Goal: Information Seeking & Learning: Learn about a topic

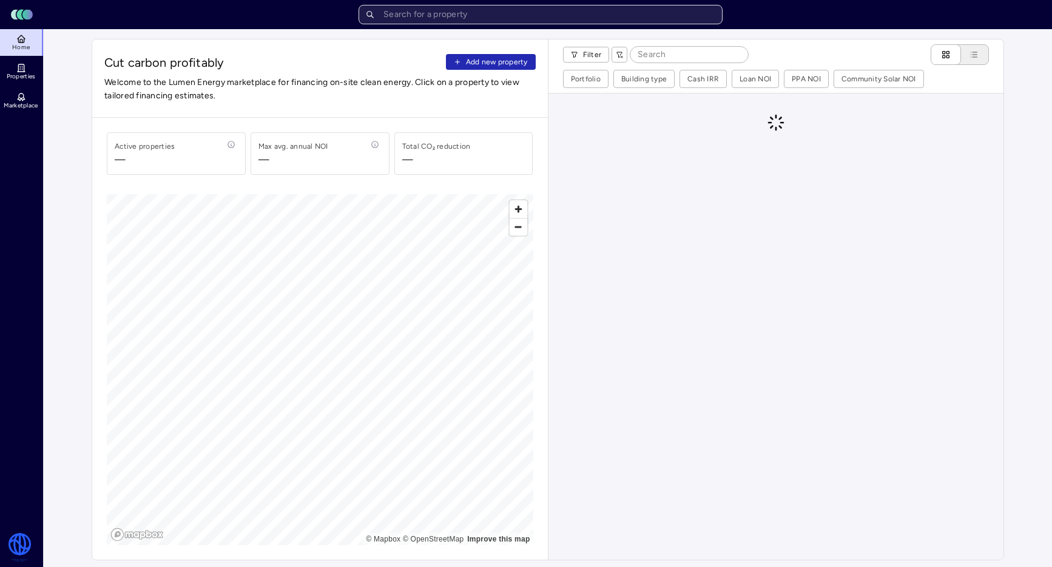
drag, startPoint x: 0, startPoint y: 0, endPoint x: 511, endPoint y: 16, distance: 511.3
click at [511, 16] on input "text" at bounding box center [541, 14] width 364 height 19
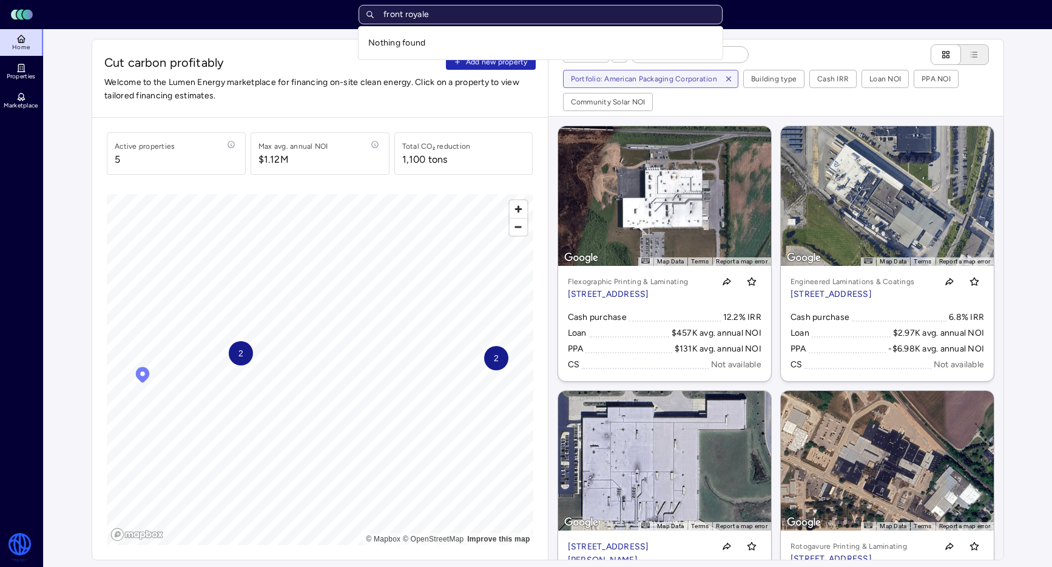
type input "front royal"
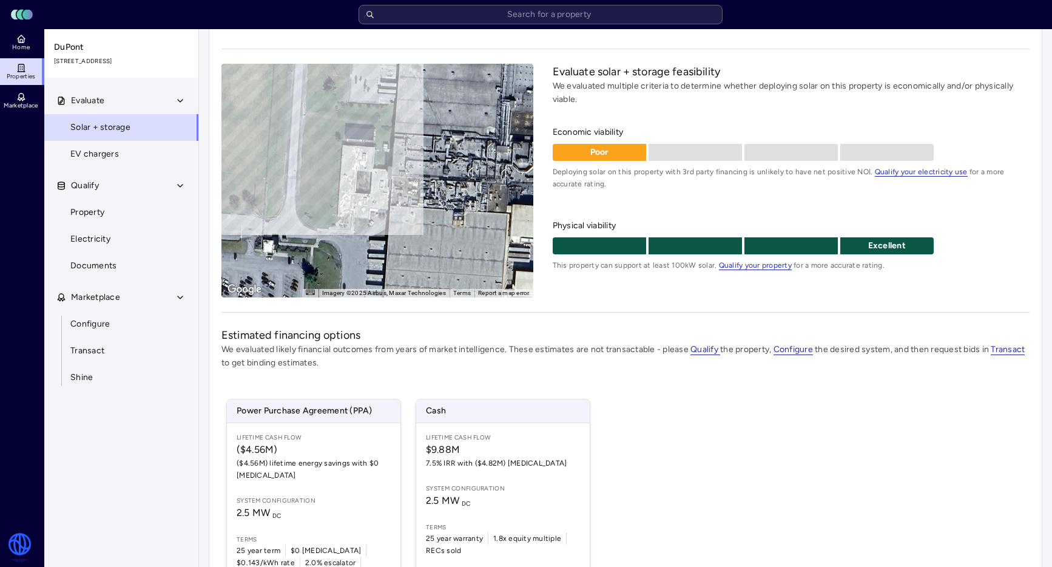
scroll to position [70, 0]
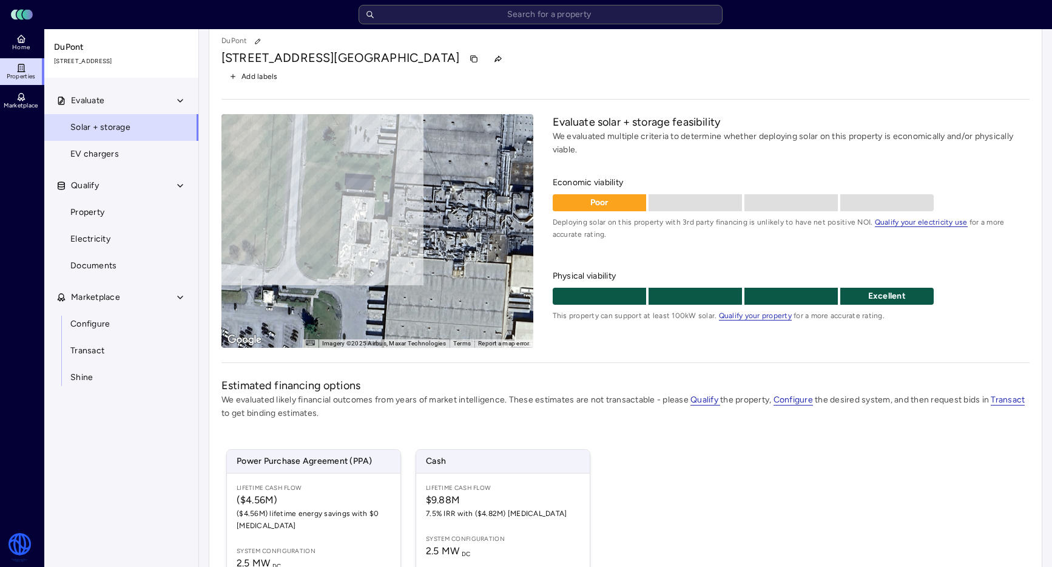
scroll to position [146, 0]
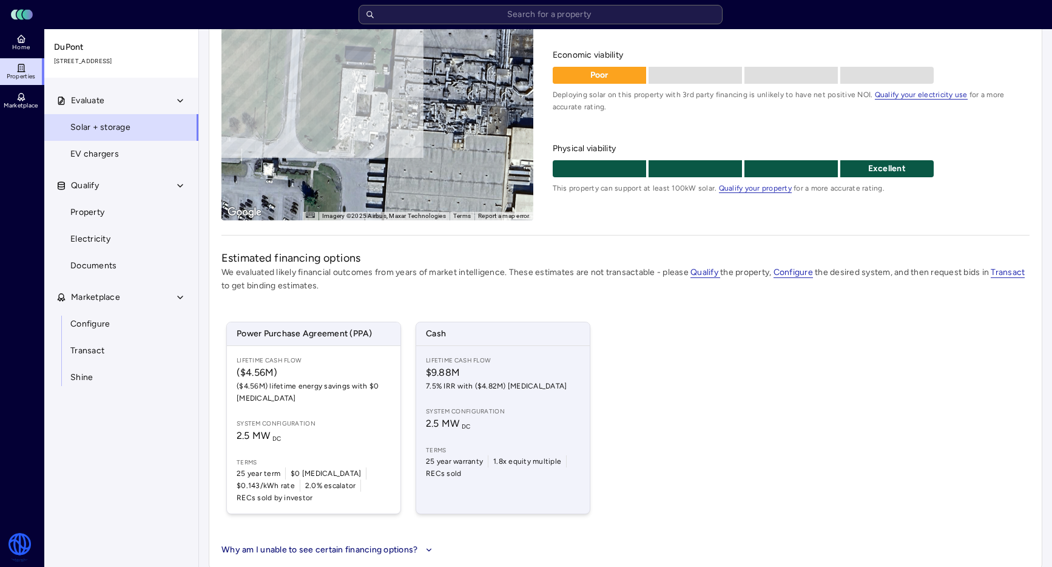
click at [450, 409] on span "System configuration" at bounding box center [503, 412] width 154 height 10
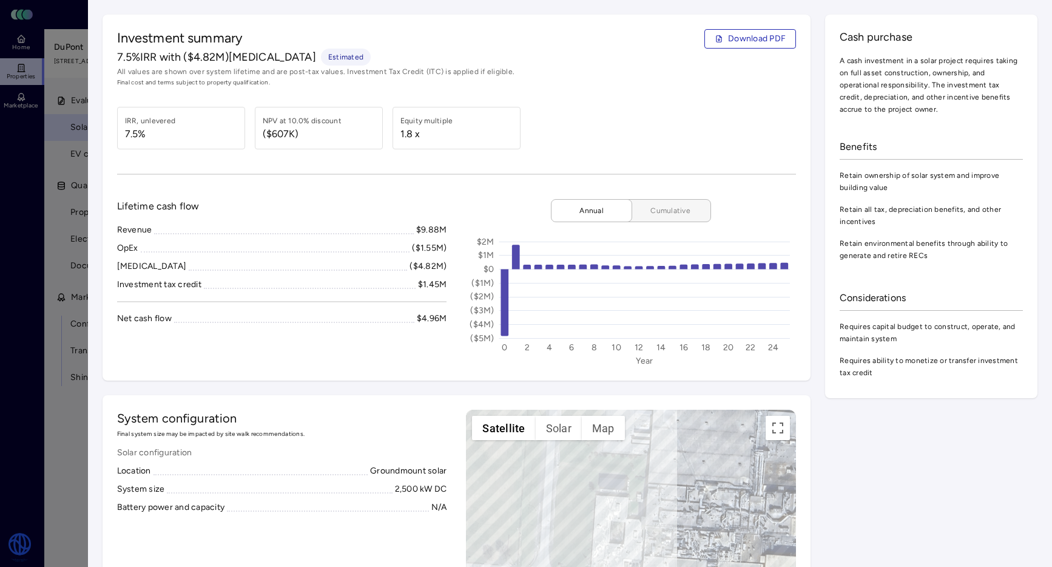
click at [659, 214] on span "Cumulative" at bounding box center [670, 211] width 61 height 12
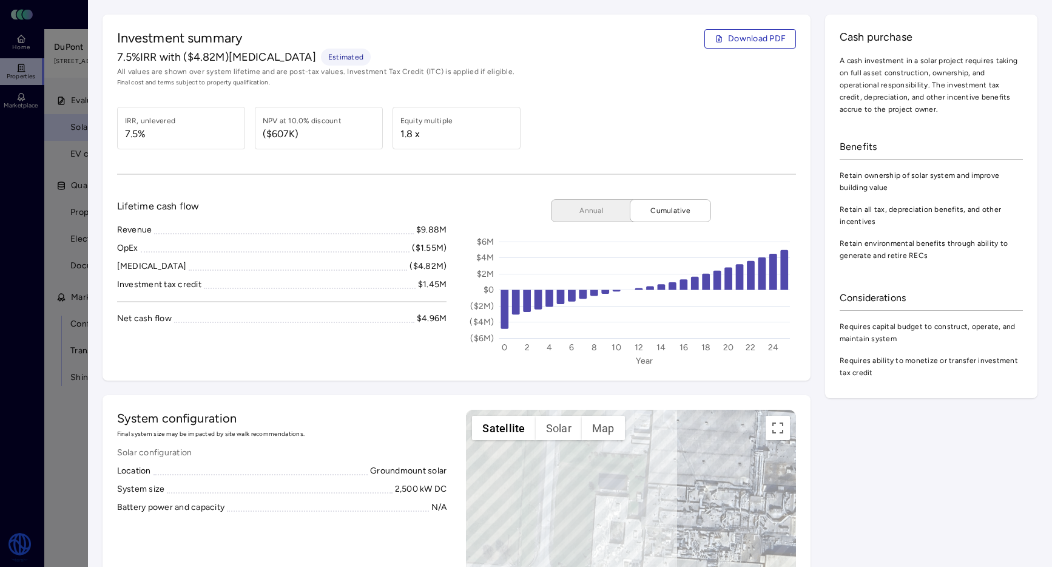
click at [55, 176] on div at bounding box center [526, 283] width 1052 height 567
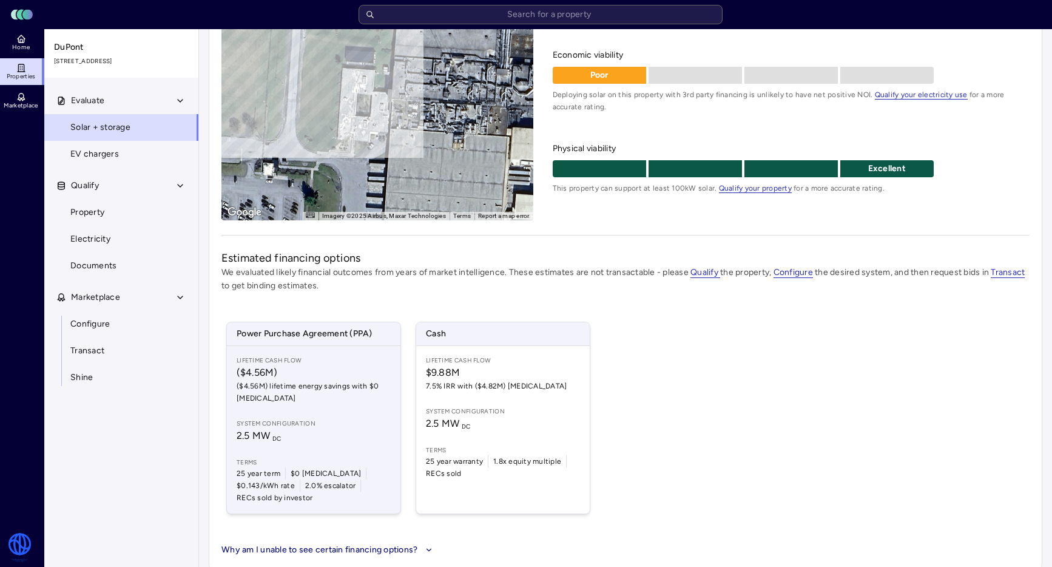
click at [345, 394] on span "($4.56M) lifetime energy savings with $0 [MEDICAL_DATA]" at bounding box center [314, 392] width 154 height 24
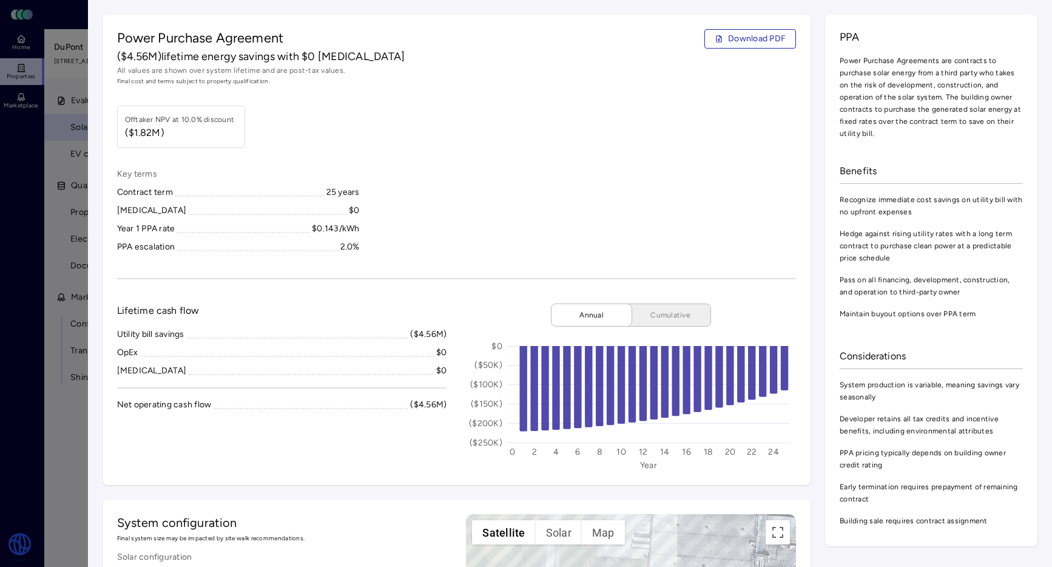
click at [650, 298] on div "Power Purchase Agreement Download PDF ($4.56M) lifetime energy savings with $0 …" at bounding box center [457, 250] width 709 height 470
click at [652, 308] on button "Cumulative" at bounding box center [665, 314] width 91 height 23
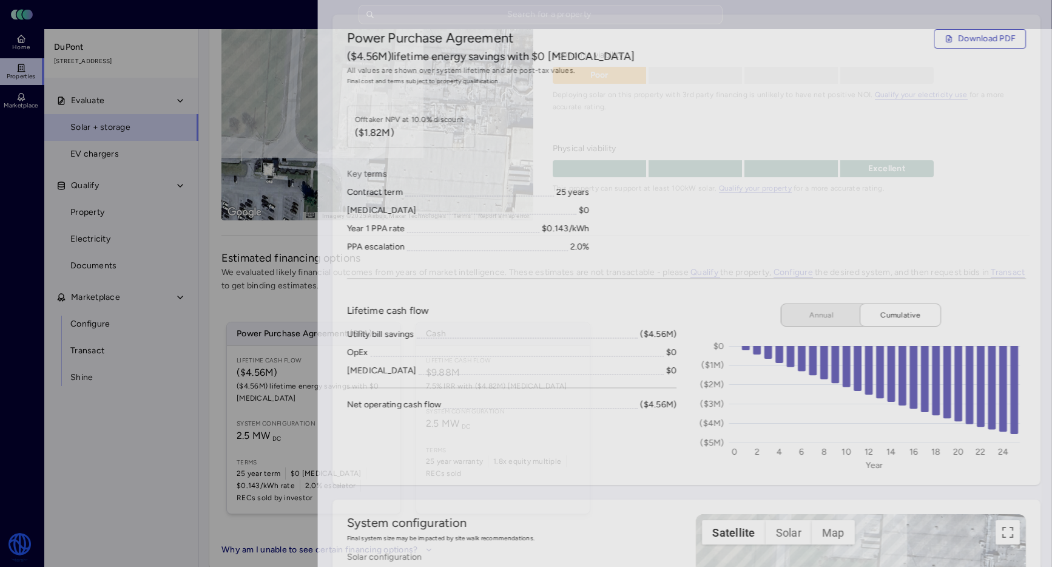
click at [83, 106] on div at bounding box center [526, 283] width 1052 height 567
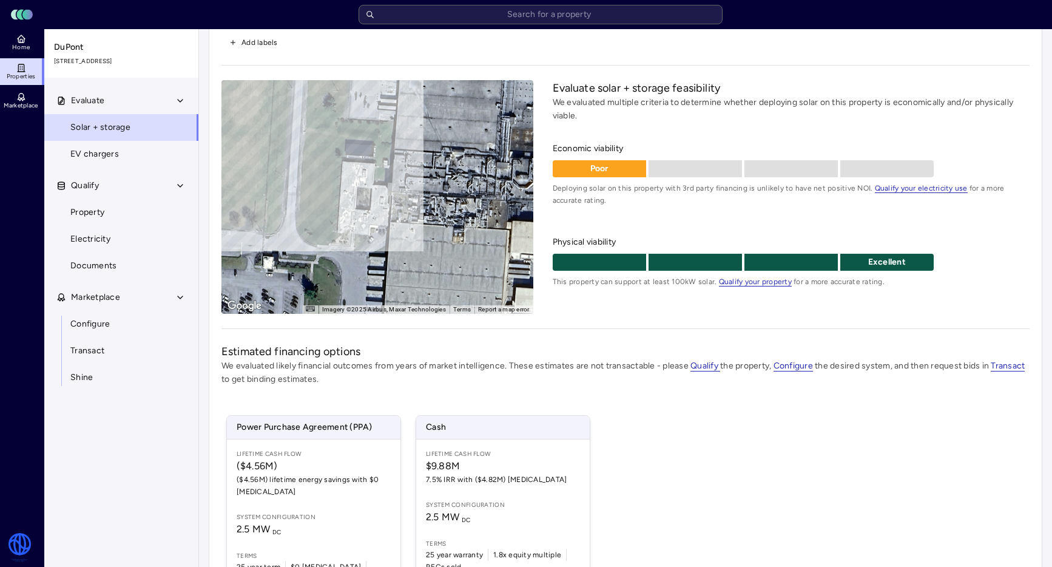
scroll to position [131, 0]
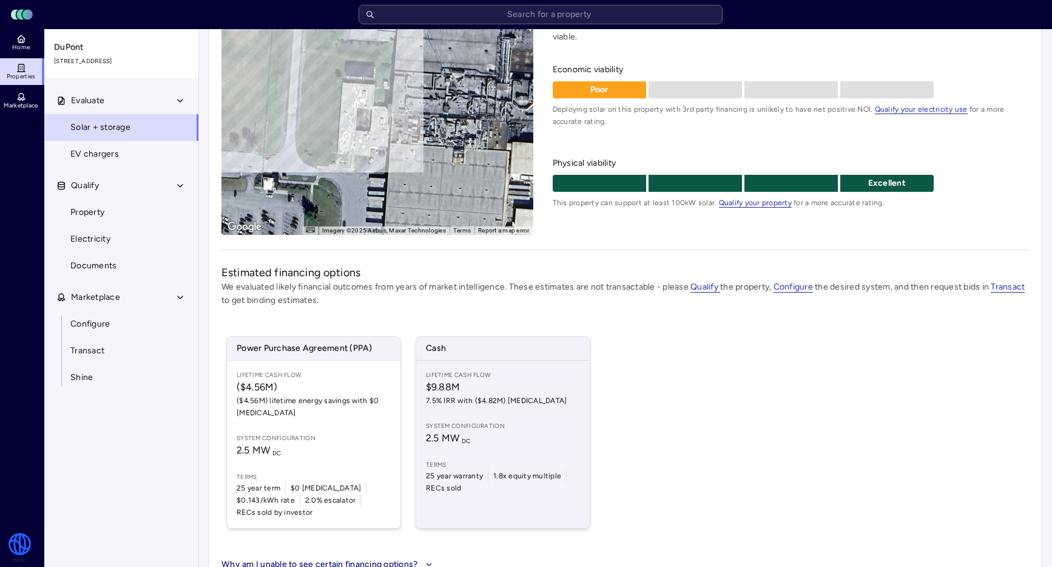
click at [565, 432] on span "2.5 MW DC" at bounding box center [503, 438] width 154 height 15
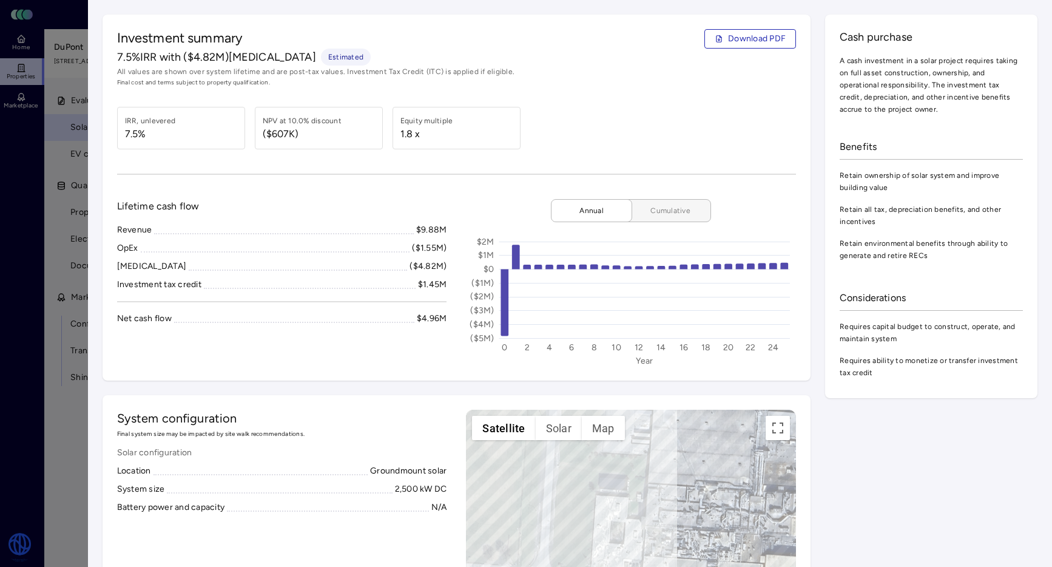
click at [666, 209] on span "Cumulative" at bounding box center [670, 211] width 61 height 12
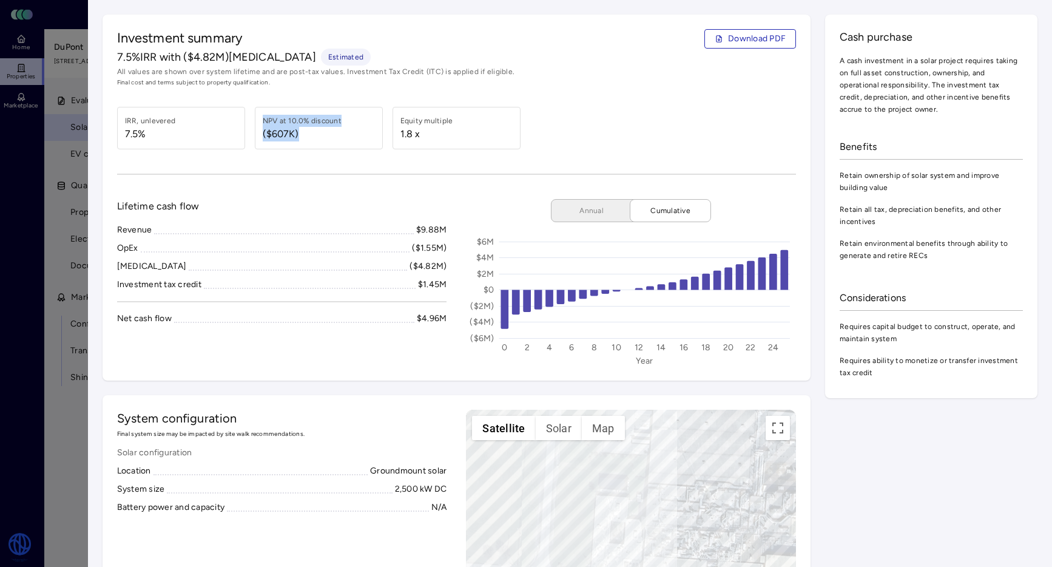
drag, startPoint x: 300, startPoint y: 135, endPoint x: 258, endPoint y: 126, distance: 42.9
click at [257, 126] on div "NPV at 10.0% discount ($607K)" at bounding box center [319, 128] width 128 height 42
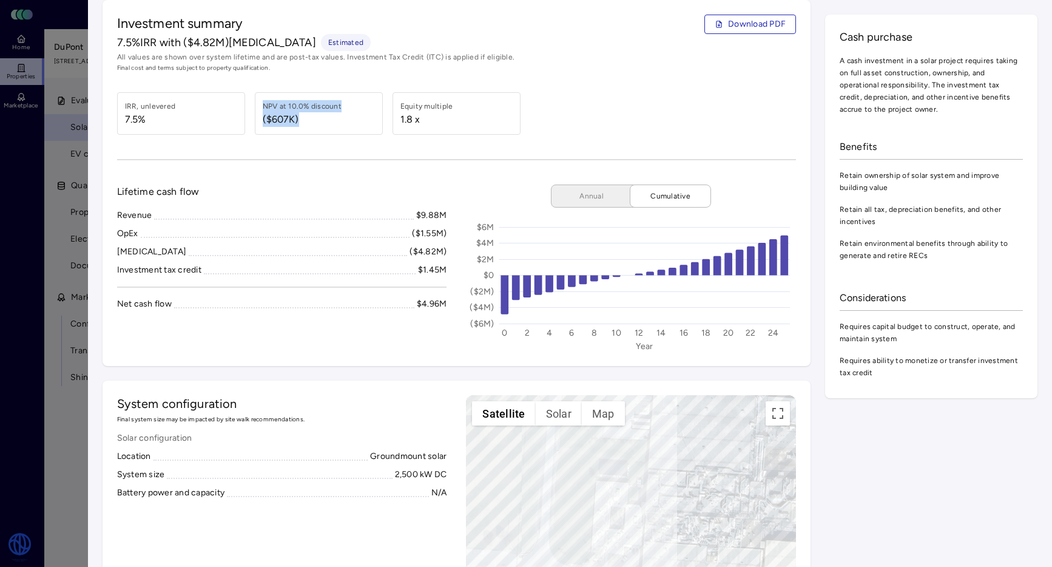
scroll to position [19, 0]
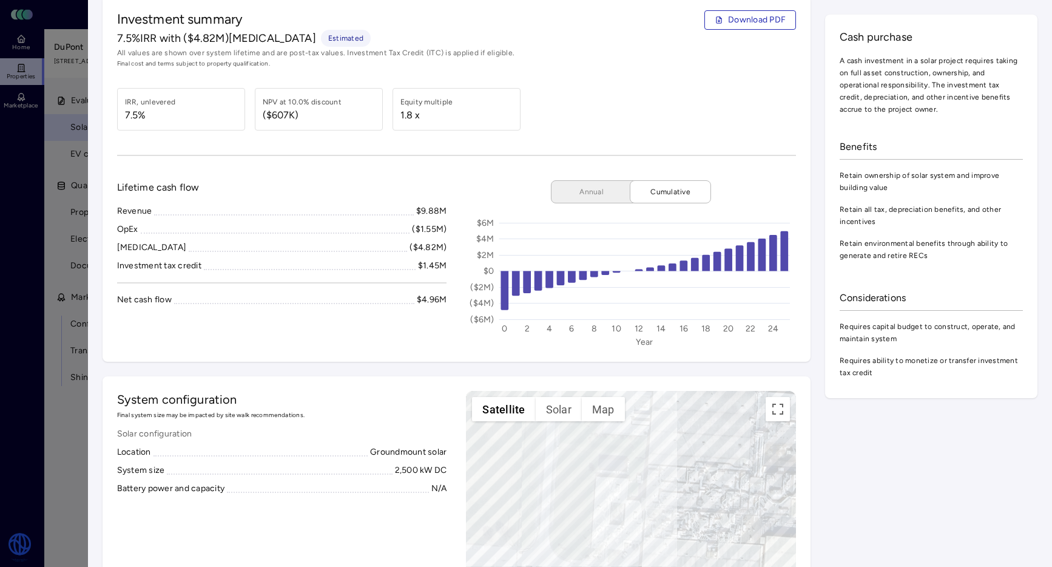
click at [297, 112] on span "($607K)" at bounding box center [302, 115] width 79 height 15
drag, startPoint x: 303, startPoint y: 118, endPoint x: 254, endPoint y: 94, distance: 54.3
click at [255, 94] on div "NPV at 10.0% discount ($607K)" at bounding box center [319, 109] width 128 height 42
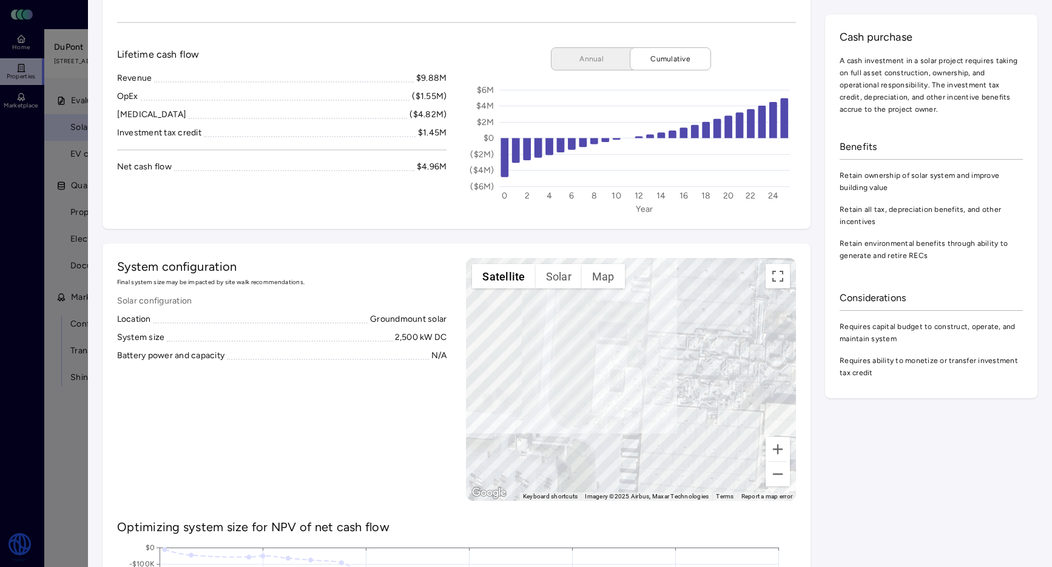
scroll to position [0, 0]
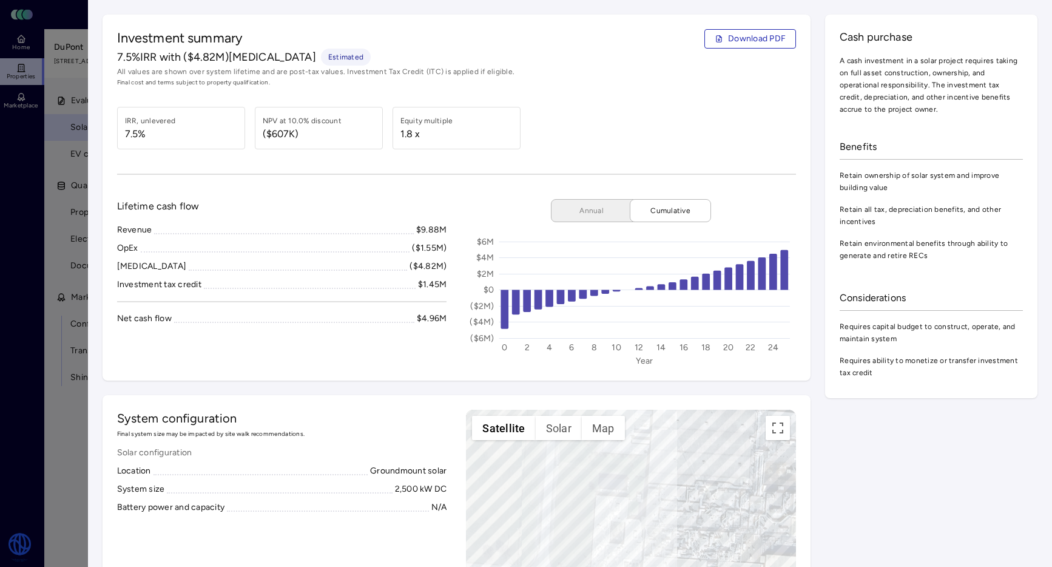
click at [303, 133] on span "($607K)" at bounding box center [302, 134] width 79 height 15
drag, startPoint x: 313, startPoint y: 137, endPoint x: 254, endPoint y: 137, distance: 59.5
click at [255, 137] on div "NPV at 10.0% discount ($607K)" at bounding box center [319, 128] width 128 height 42
click at [288, 135] on span "($607K)" at bounding box center [302, 134] width 79 height 15
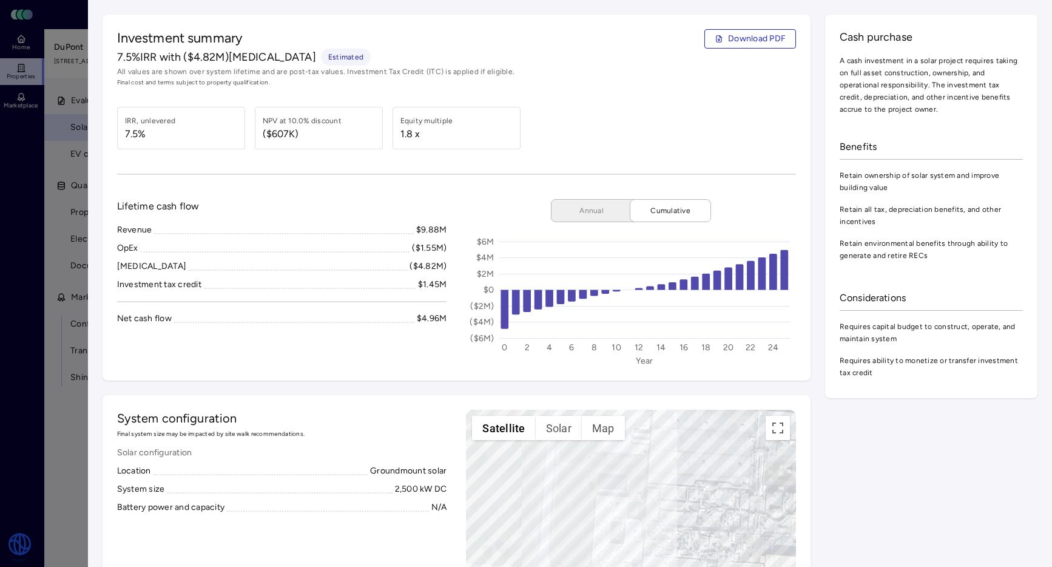
click at [289, 136] on span "($607K)" at bounding box center [302, 134] width 79 height 15
click at [303, 138] on span "($607K)" at bounding box center [302, 134] width 79 height 15
drag, startPoint x: 309, startPoint y: 138, endPoint x: 259, endPoint y: 137, distance: 49.8
click at [259, 137] on div "NPV at 10.0% discount ($607K)" at bounding box center [319, 128] width 128 height 42
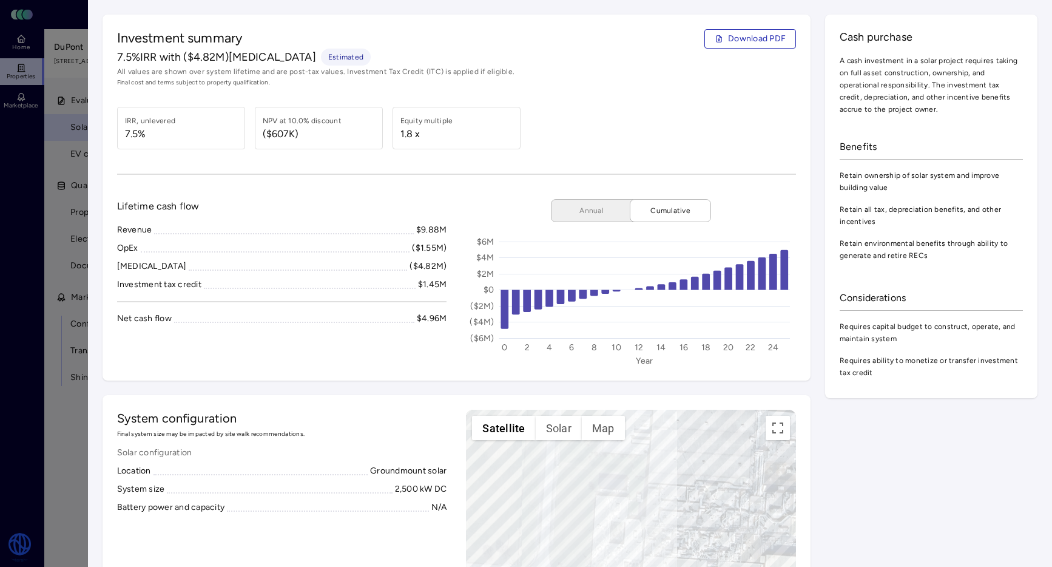
click at [64, 136] on div at bounding box center [526, 283] width 1052 height 567
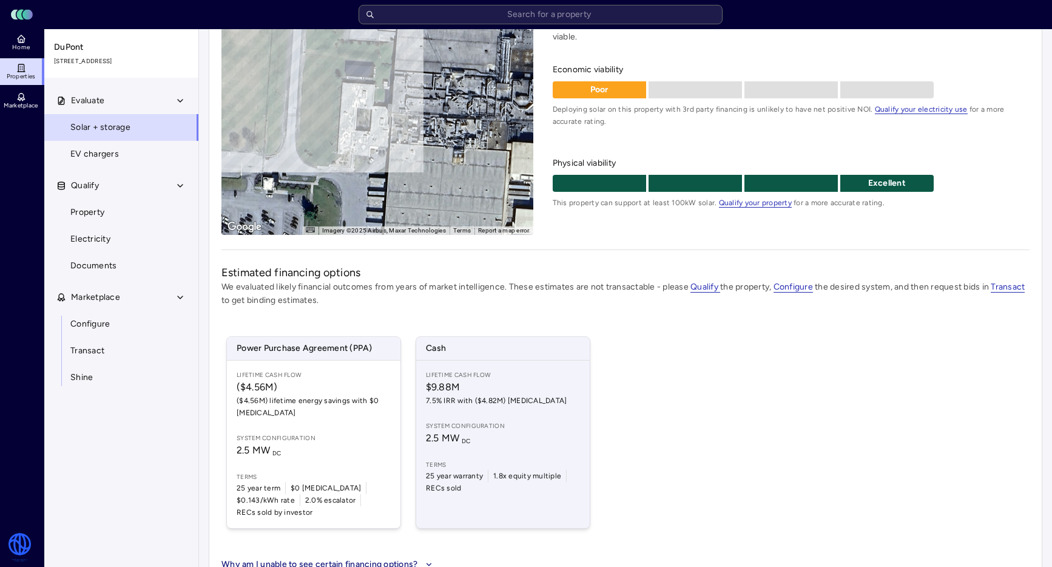
scroll to position [146, 0]
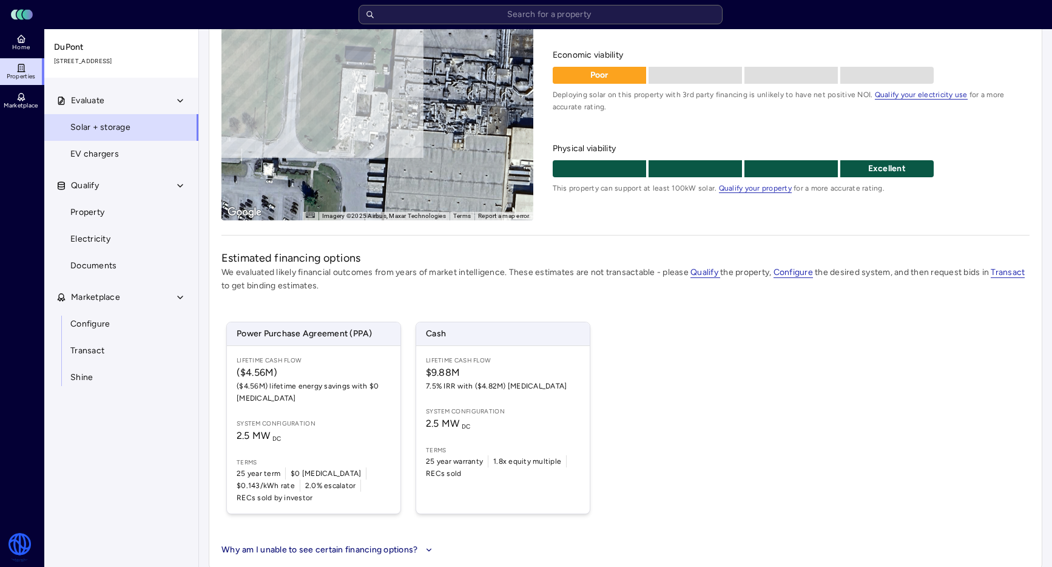
click at [423, 543] on button "Why am I unable to see certain financing options?" at bounding box center [329, 549] width 214 height 13
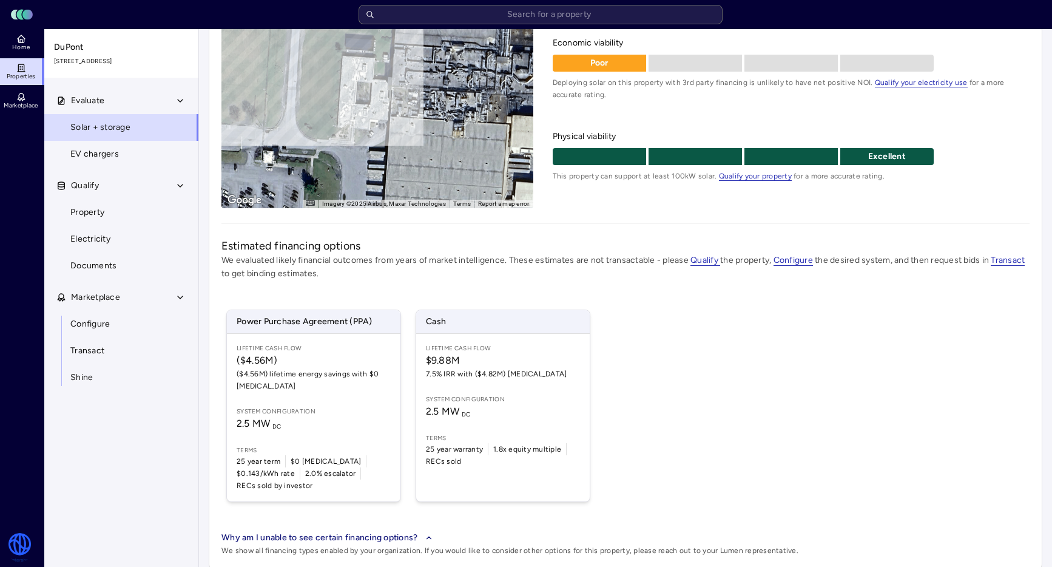
scroll to position [0, 0]
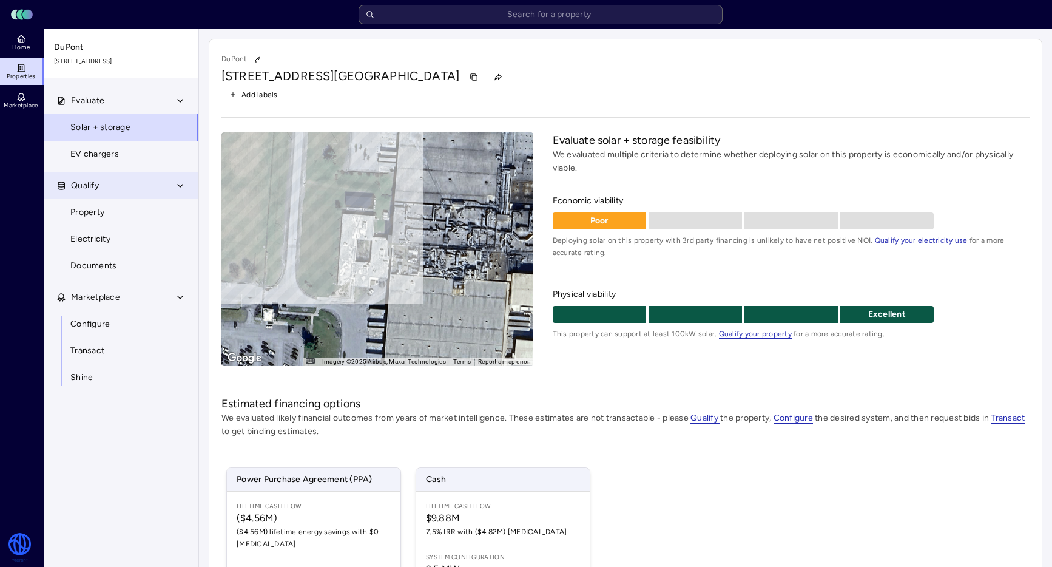
click at [180, 188] on icon "button" at bounding box center [180, 186] width 10 height 10
click at [180, 103] on icon "button" at bounding box center [180, 101] width 10 height 10
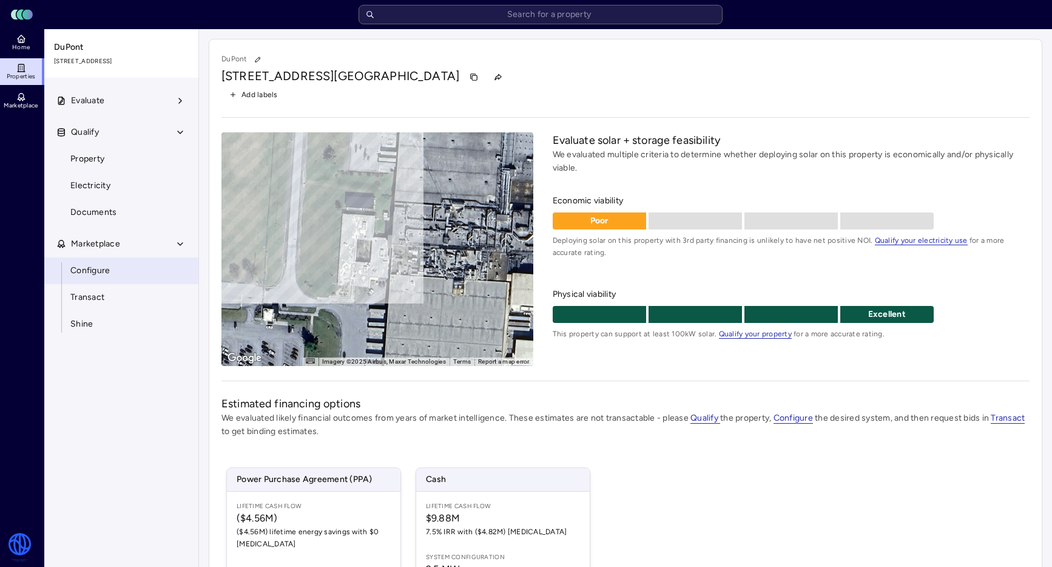
click at [143, 269] on link "Configure" at bounding box center [121, 270] width 155 height 27
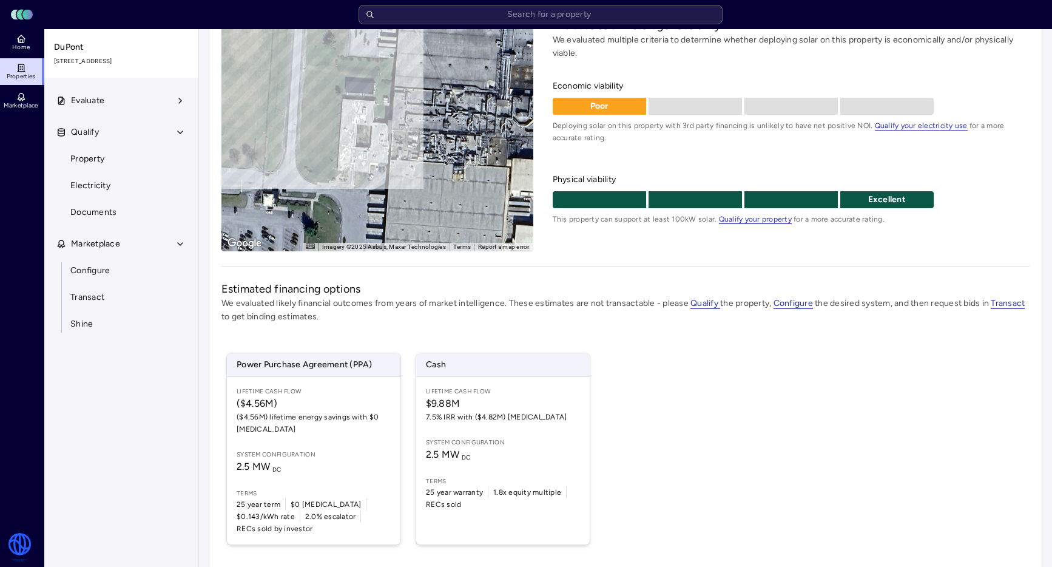
scroll to position [146, 0]
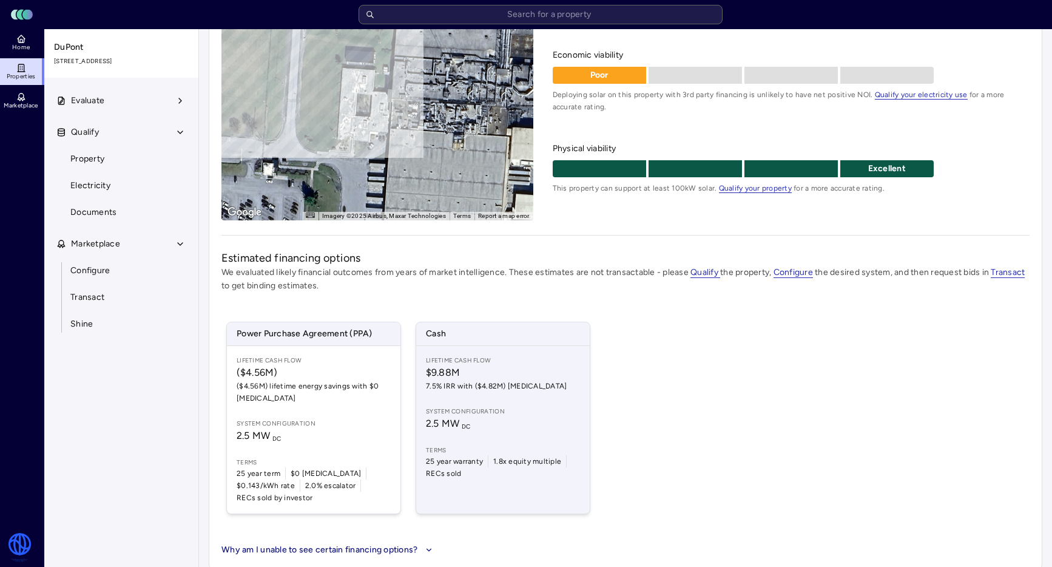
click at [439, 414] on span "System configuration" at bounding box center [503, 412] width 154 height 10
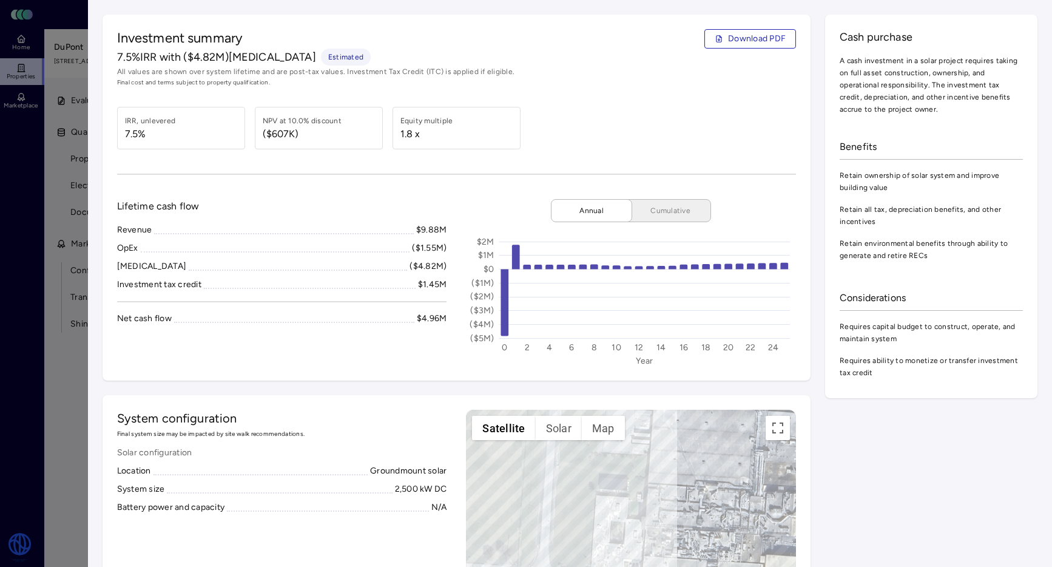
click at [866, 177] on span "Retain ownership of solar system and improve building value" at bounding box center [931, 181] width 183 height 24
click at [856, 250] on span "Retain environmental benefits through ability to generate and retire RECs" at bounding box center [931, 249] width 183 height 24
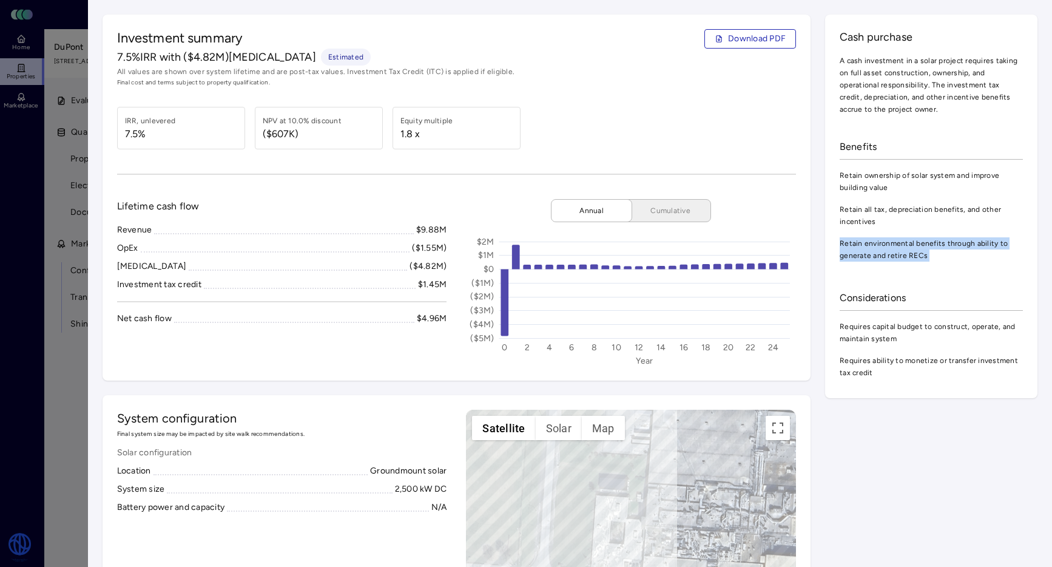
click at [856, 250] on span "Retain environmental benefits through ability to generate and retire RECs" at bounding box center [931, 249] width 183 height 24
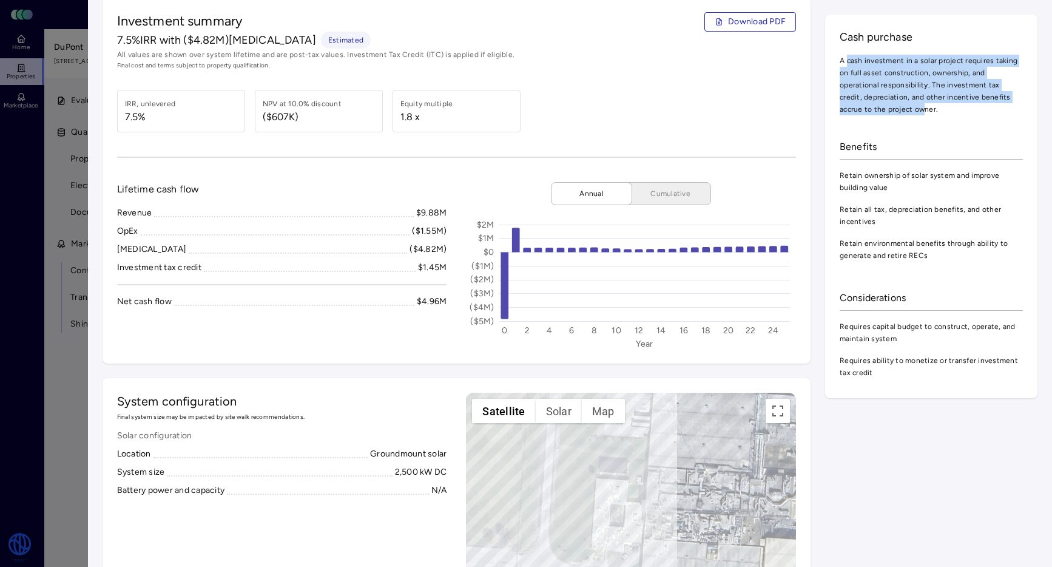
drag, startPoint x: 847, startPoint y: 61, endPoint x: 893, endPoint y: 115, distance: 71.4
click at [893, 115] on span "A cash investment in a solar project requires taking on full asset construction…" at bounding box center [931, 85] width 183 height 61
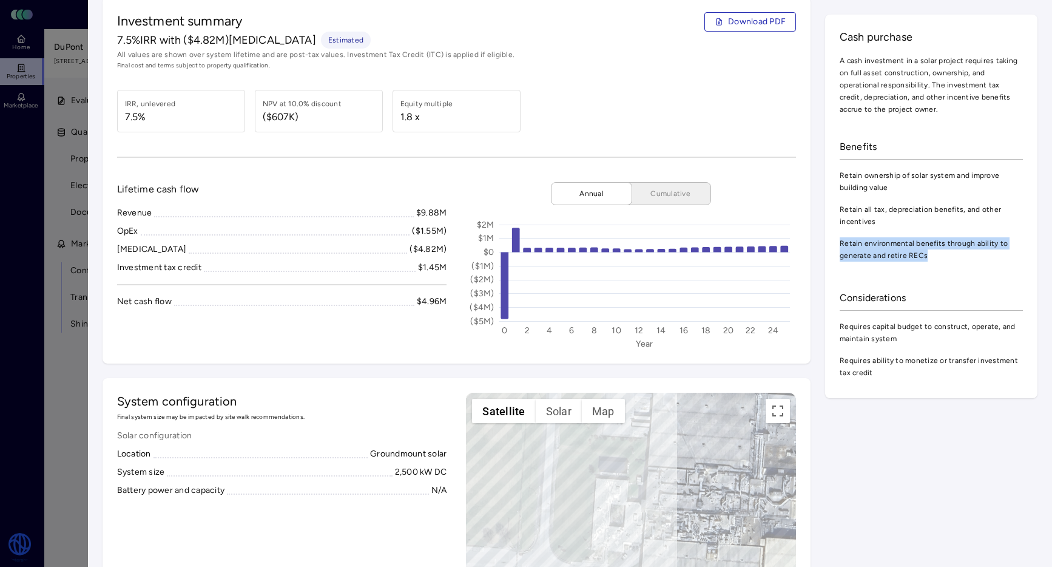
drag, startPoint x: 930, startPoint y: 262, endPoint x: 833, endPoint y: 231, distance: 101.7
click at [833, 232] on div "Cash purchase A cash investment in a solar project requires taking on full asse…" at bounding box center [931, 207] width 212 height 384
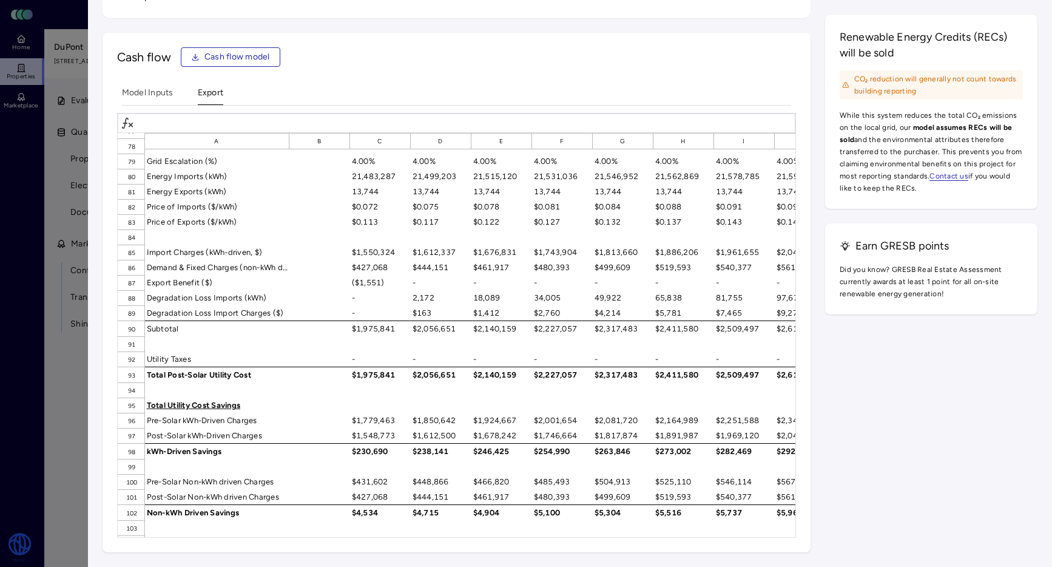
scroll to position [665, 0]
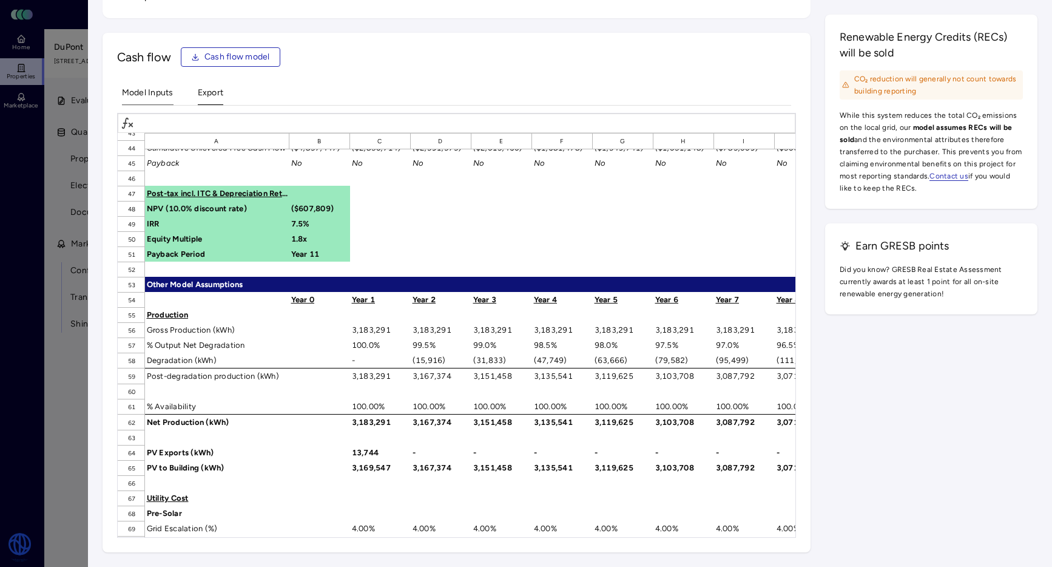
click at [166, 88] on Inputs "Model Inputs" at bounding box center [148, 95] width 52 height 19
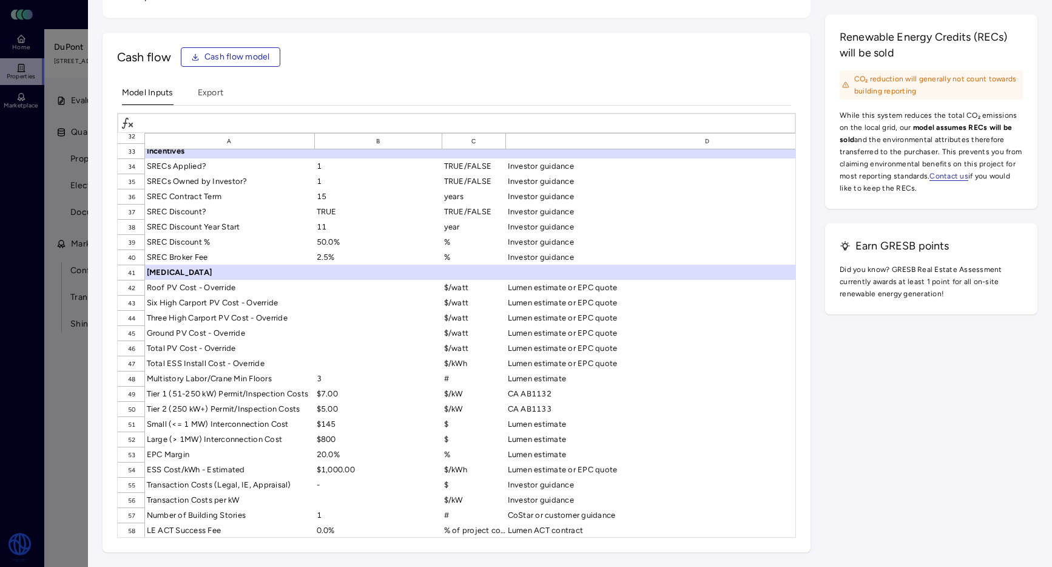
scroll to position [506, 0]
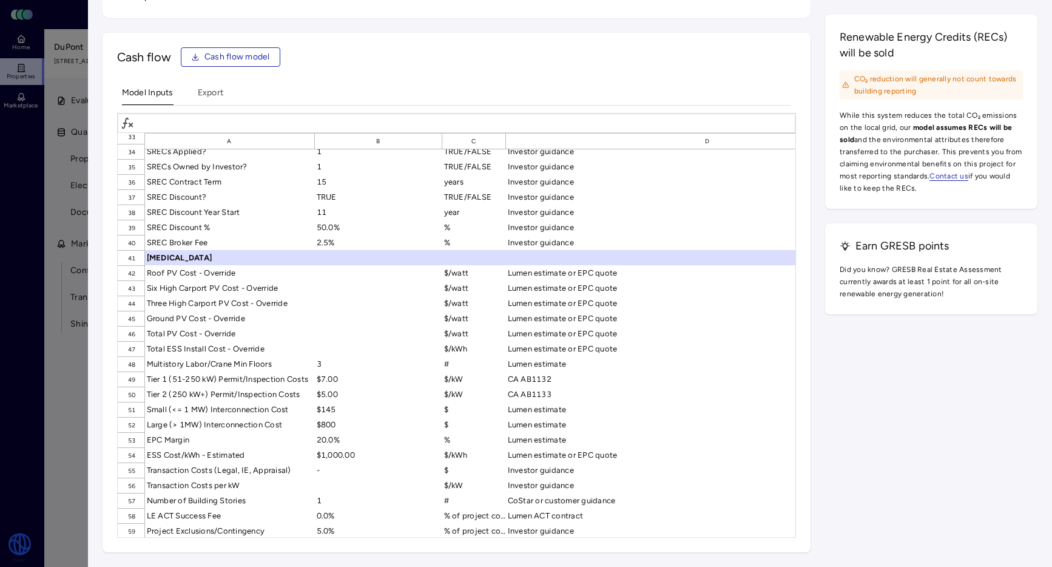
click at [78, 196] on div at bounding box center [526, 283] width 1052 height 567
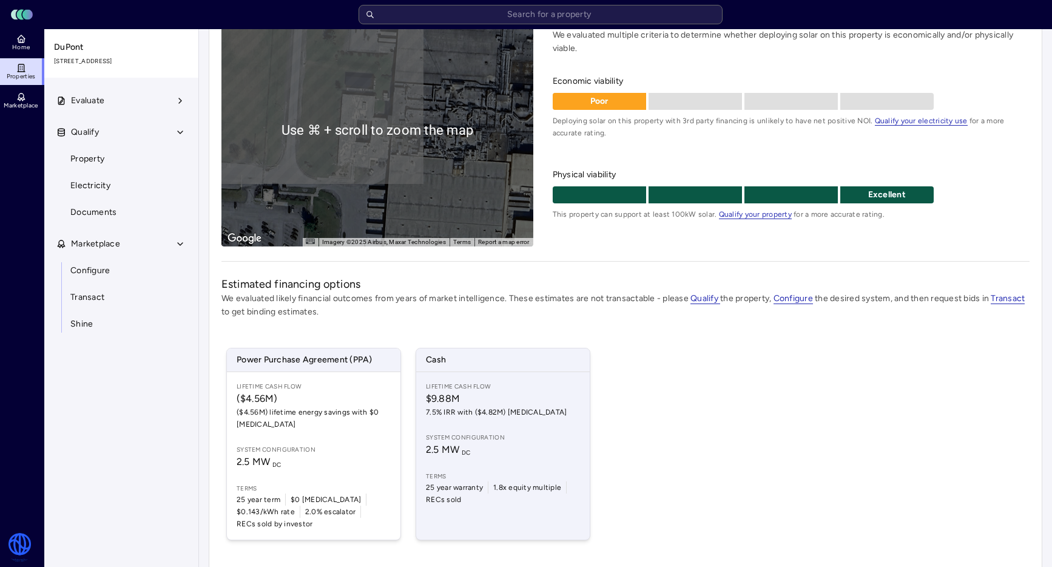
scroll to position [129, 0]
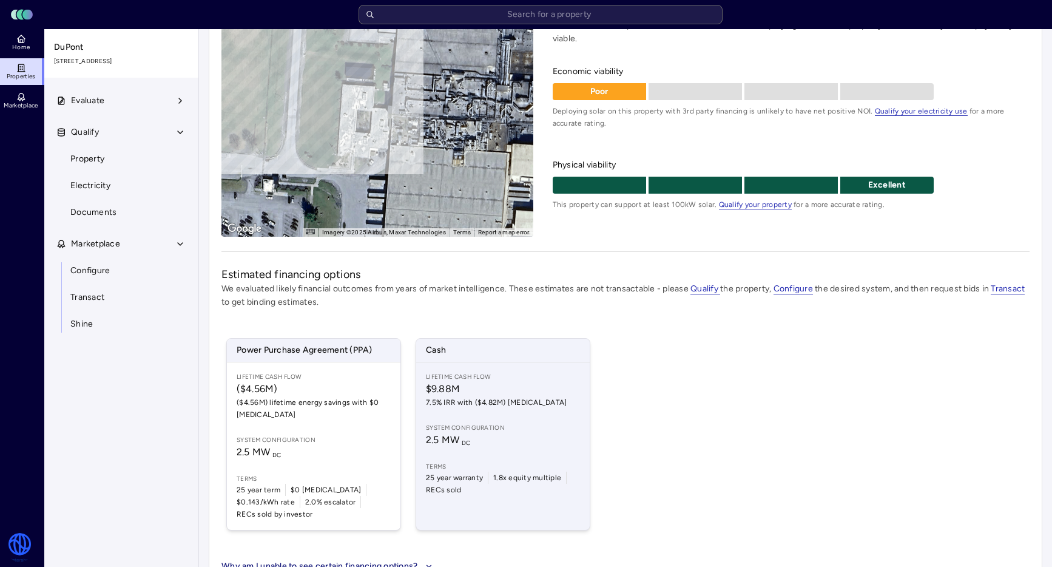
click at [493, 434] on span "2.5 MW DC" at bounding box center [503, 440] width 154 height 15
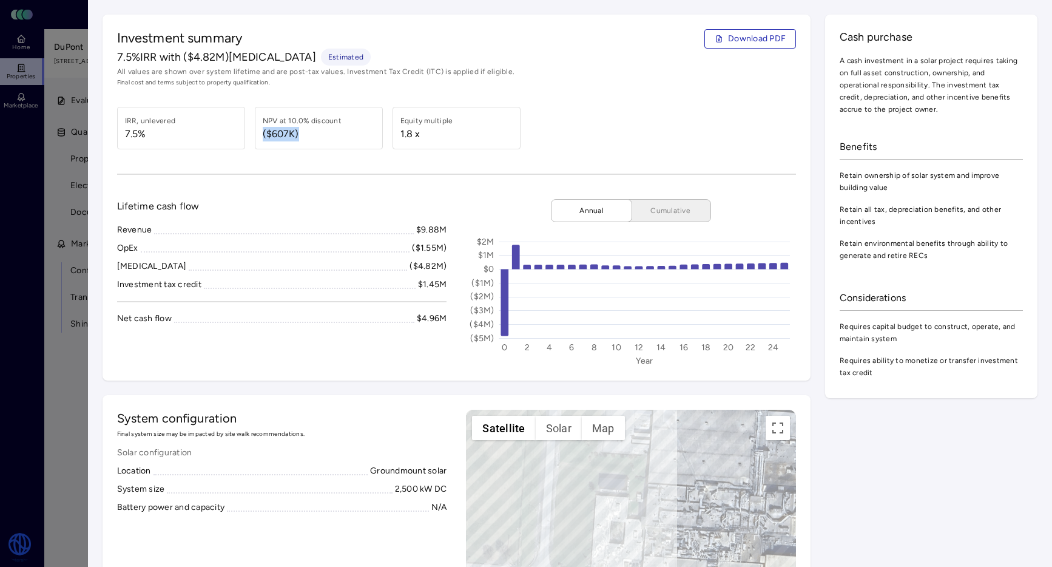
drag, startPoint x: 299, startPoint y: 137, endPoint x: 257, endPoint y: 135, distance: 42.5
click at [257, 135] on div "NPV at 10.0% discount ($607K)" at bounding box center [319, 128] width 128 height 42
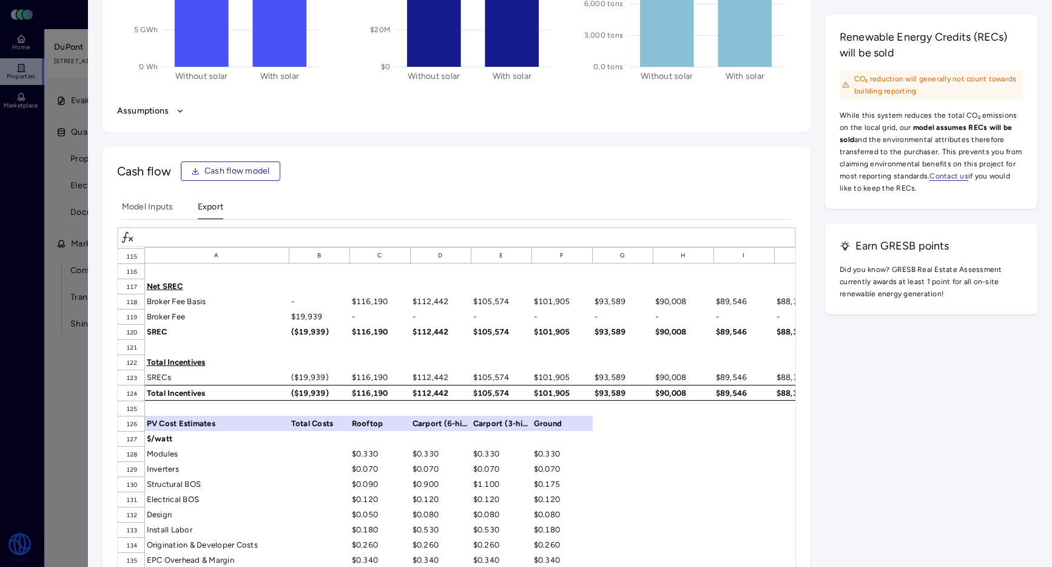
scroll to position [1758, 0]
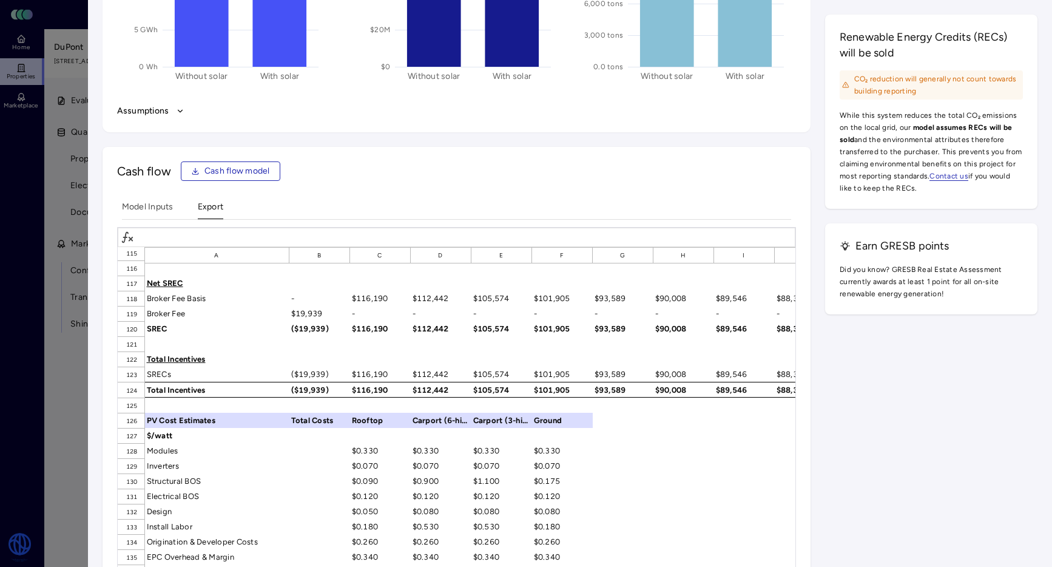
click at [311, 374] on div "($19,939)" at bounding box center [319, 374] width 61 height 15
click at [134, 373] on div "123" at bounding box center [131, 374] width 27 height 15
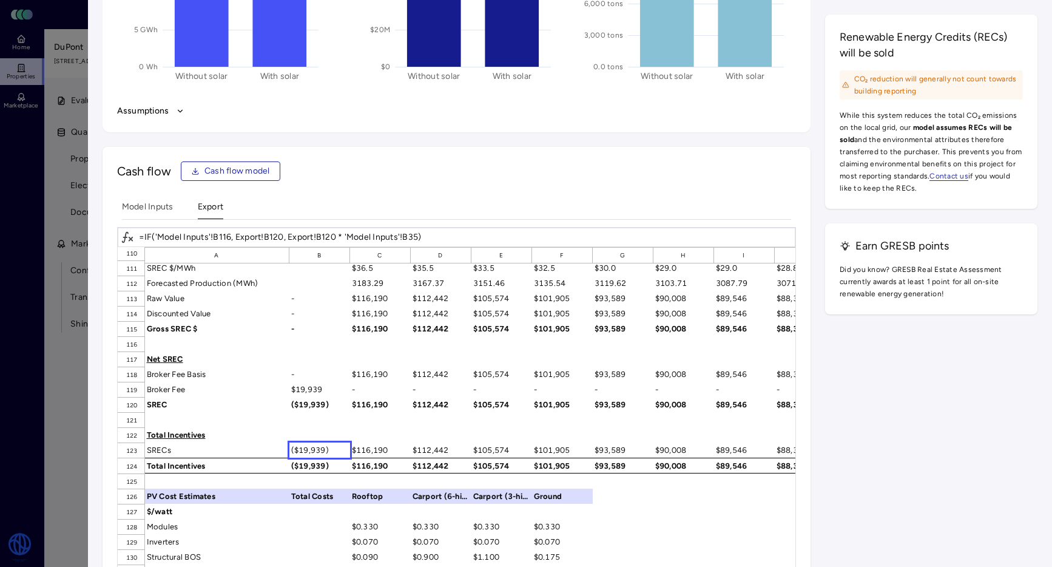
scroll to position [1679, 0]
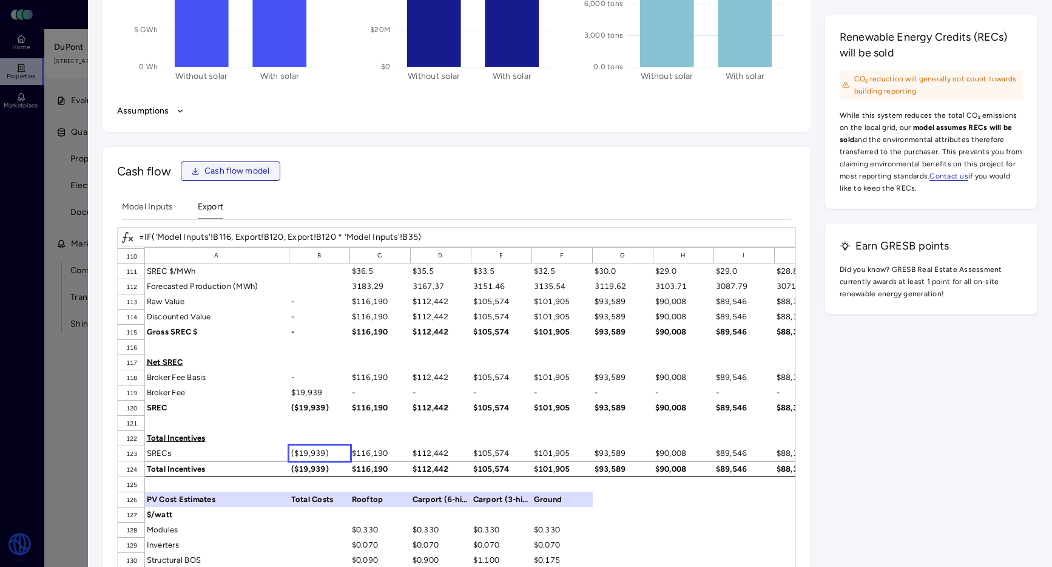
click at [264, 172] on span "Cash flow model" at bounding box center [238, 170] width 66 height 13
